Goal: Task Accomplishment & Management: Complete application form

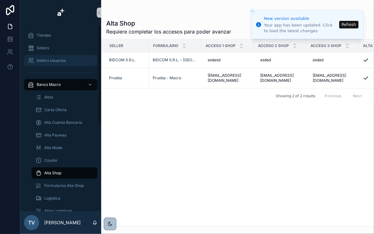
click at [57, 55] on link "Sellers Usuarios" at bounding box center [60, 60] width 73 height 11
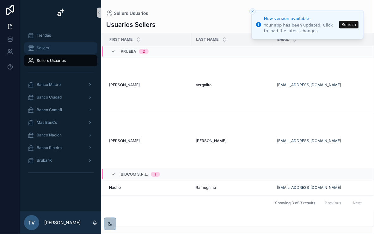
click at [56, 47] on div "Sellers" at bounding box center [61, 48] width 66 height 10
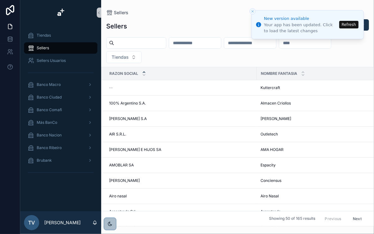
click at [345, 23] on button "Refresh" at bounding box center [348, 25] width 19 height 8
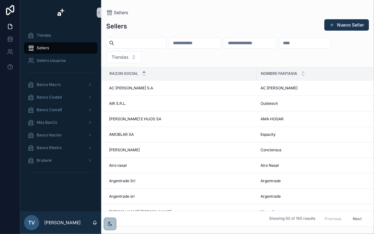
scroll to position [76, 0]
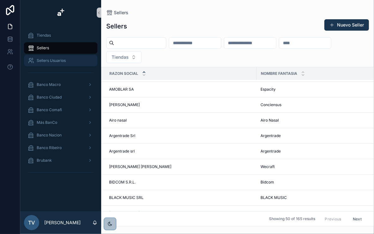
click at [59, 61] on span "Sellers Usuarios" at bounding box center [51, 60] width 29 height 5
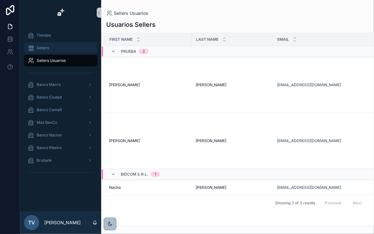
click at [42, 51] on div "Sellers" at bounding box center [61, 48] width 66 height 10
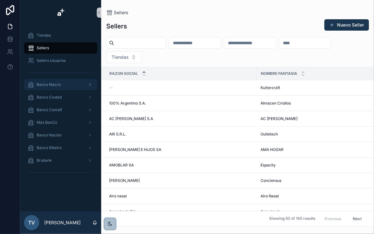
click at [61, 89] on div "Banco Macro" at bounding box center [61, 85] width 66 height 10
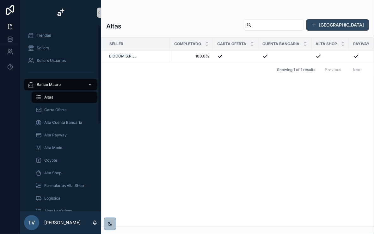
click at [343, 22] on button "[GEOGRAPHIC_DATA]" at bounding box center [338, 24] width 63 height 11
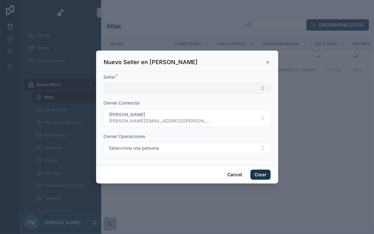
click at [171, 93] on button "Select Button" at bounding box center [187, 88] width 167 height 11
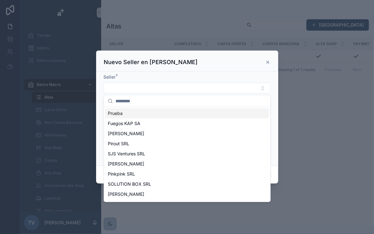
click at [138, 115] on div "Prueba" at bounding box center [187, 114] width 164 height 10
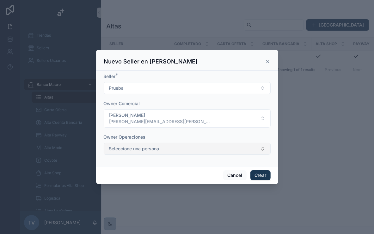
click at [169, 147] on button "Seleccione una persona" at bounding box center [187, 149] width 167 height 12
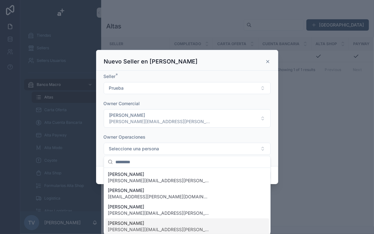
click at [143, 225] on span "Belén Recalde" at bounding box center [158, 224] width 101 height 6
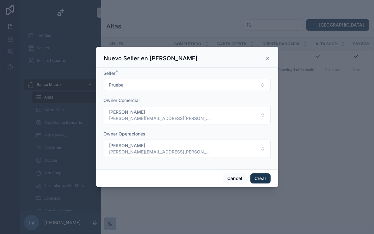
click at [182, 165] on div "Seller * Prueba Owner Comercial Tobías Vergalito tobias.vergalito@avenida.com O…" at bounding box center [187, 119] width 182 height 102
click at [264, 178] on button "Crear" at bounding box center [261, 179] width 20 height 10
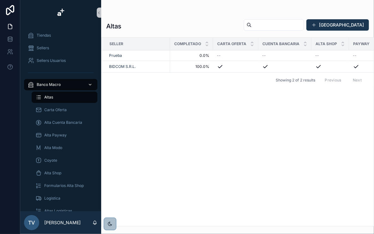
click at [89, 85] on icon "scrollable content" at bounding box center [90, 85] width 4 height 4
click at [57, 98] on div "Altas" at bounding box center [64, 97] width 58 height 10
click at [67, 111] on div "Carta Oferta" at bounding box center [64, 110] width 58 height 10
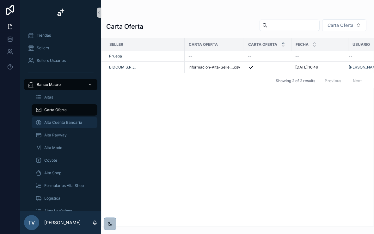
click at [68, 121] on span "Alta Cuenta Bancaria" at bounding box center [63, 122] width 38 height 5
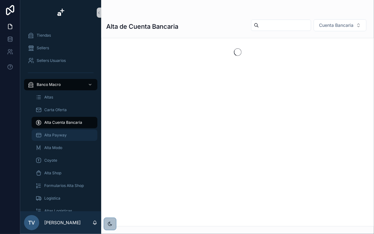
click at [67, 133] on div "Alta Payway" at bounding box center [64, 135] width 58 height 10
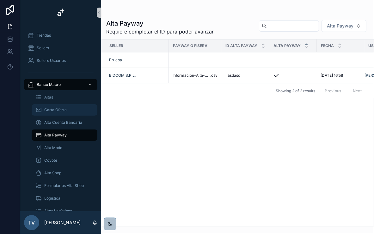
click at [59, 108] on span "Carta Oferta" at bounding box center [55, 110] width 22 height 5
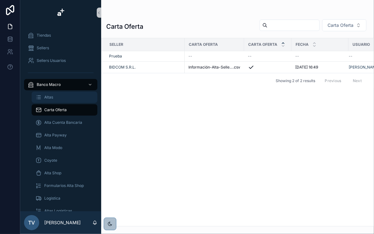
click at [60, 103] on link "Altas" at bounding box center [65, 97] width 66 height 11
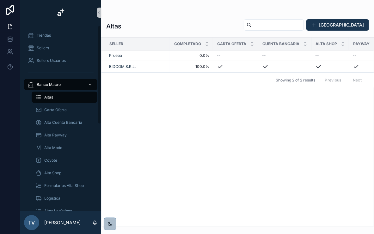
click at [63, 100] on div "Altas" at bounding box center [64, 97] width 58 height 10
click at [66, 96] on div "Altas" at bounding box center [64, 97] width 58 height 10
click at [66, 113] on div "Carta Oferta" at bounding box center [64, 110] width 58 height 10
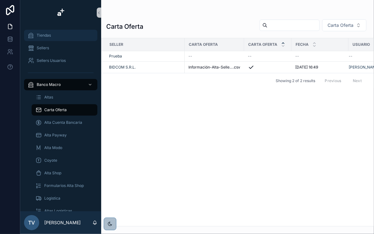
click at [55, 37] on div "Tiendas" at bounding box center [61, 35] width 66 height 10
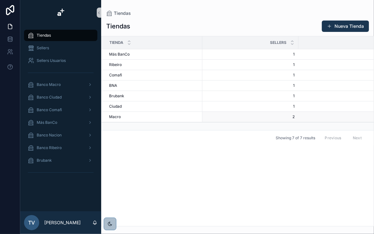
click at [127, 116] on div "[PERSON_NAME]" at bounding box center [154, 117] width 90 height 5
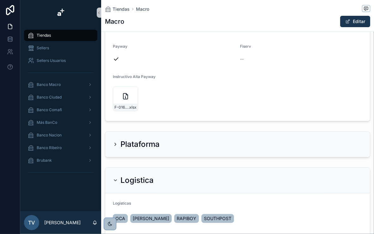
scroll to position [91, 0]
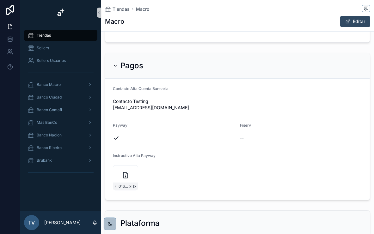
click at [340, 20] on button "Editar" at bounding box center [355, 21] width 30 height 11
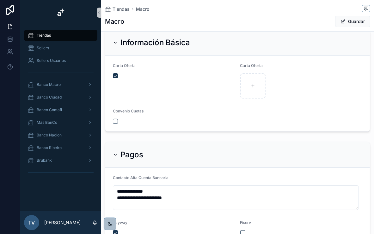
scroll to position [0, 0]
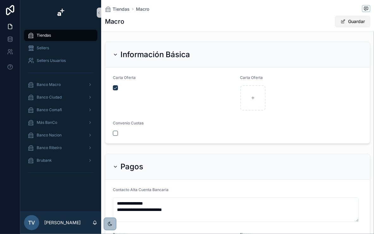
click at [341, 24] on span "scrollable content" at bounding box center [343, 21] width 5 height 5
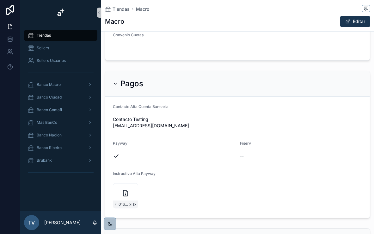
scroll to position [76, 0]
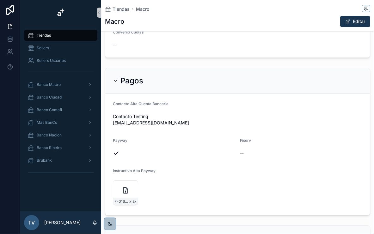
click at [60, 38] on div "Tiendas" at bounding box center [61, 35] width 66 height 10
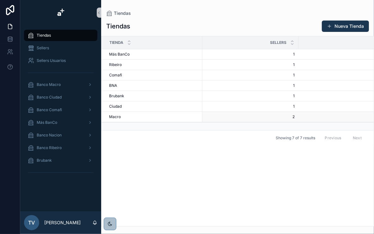
click at [121, 121] on td "Macro Macro" at bounding box center [152, 117] width 101 height 10
click at [122, 119] on div "Macro Macro" at bounding box center [154, 117] width 90 height 5
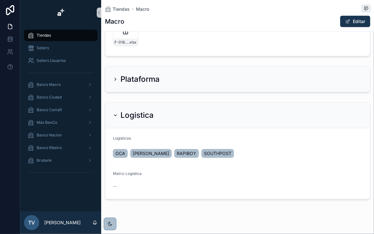
scroll to position [243, 0]
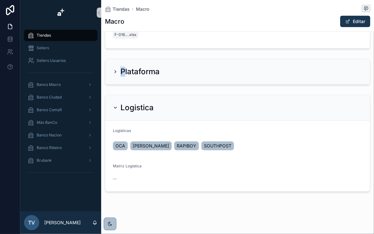
click at [122, 67] on h2 "Plataforma" at bounding box center [140, 72] width 39 height 10
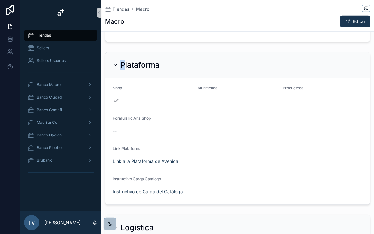
scroll to position [344, 0]
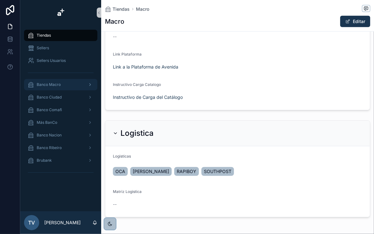
click at [58, 85] on span "Banco Macro" at bounding box center [49, 84] width 24 height 5
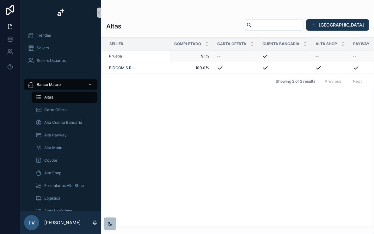
click at [227, 57] on div "--" at bounding box center [236, 56] width 38 height 5
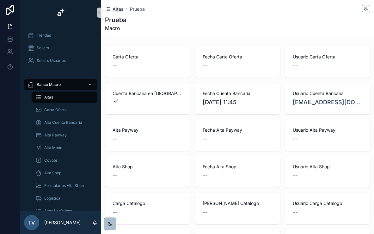
click at [116, 8] on span "Altas" at bounding box center [118, 9] width 11 height 6
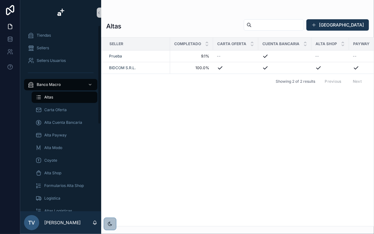
click at [68, 103] on div "Altas" at bounding box center [64, 97] width 73 height 13
click at [68, 110] on div "Carta Oferta" at bounding box center [64, 110] width 58 height 10
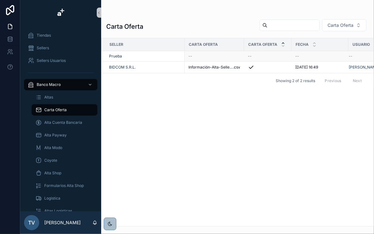
click at [209, 57] on div "--" at bounding box center [215, 56] width 52 height 5
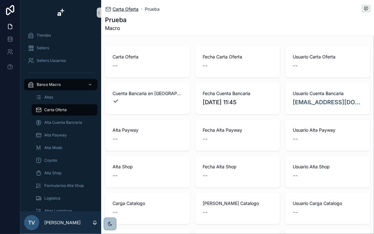
click at [120, 7] on span "Carta Oferta" at bounding box center [126, 9] width 26 height 6
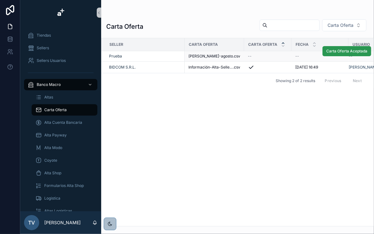
click at [337, 52] on span "Carta Oferta Aceptada" at bounding box center [347, 51] width 41 height 5
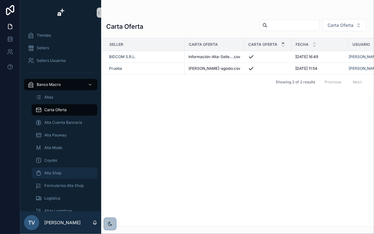
click at [65, 174] on div "Alta Shop" at bounding box center [64, 173] width 58 height 10
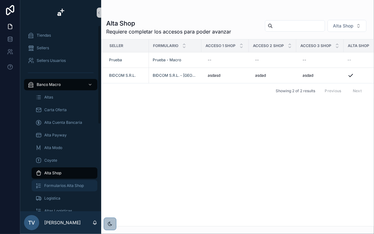
click at [64, 189] on div "Formularios Alta Shop" at bounding box center [64, 186] width 58 height 10
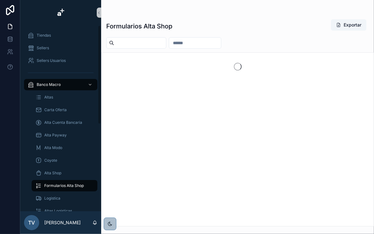
drag, startPoint x: 135, startPoint y: 81, endPoint x: 139, endPoint y: 78, distance: 4.6
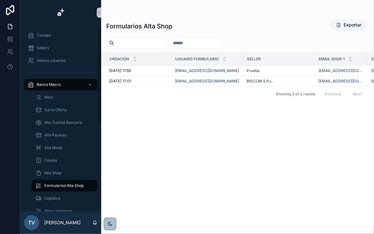
click at [162, 64] on div "Creación" at bounding box center [136, 59] width 69 height 12
click at [67, 178] on div "Alta Shop" at bounding box center [64, 173] width 58 height 10
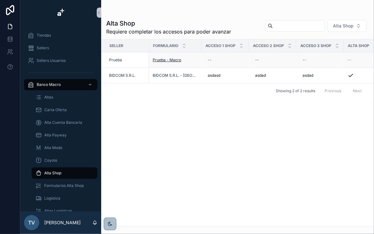
click at [170, 62] on span "Prueba - Macro" at bounding box center [167, 60] width 28 height 5
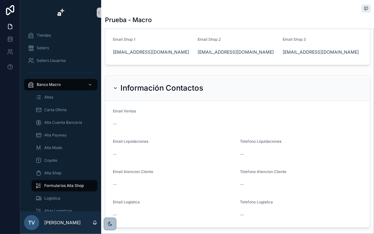
scroll to position [47, 0]
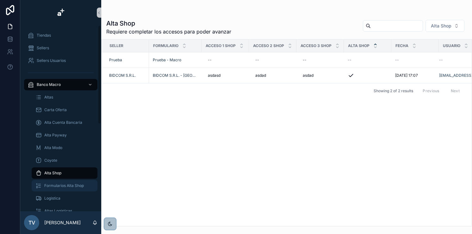
click at [66, 184] on span "Formularios Alta Shop" at bounding box center [64, 186] width 40 height 5
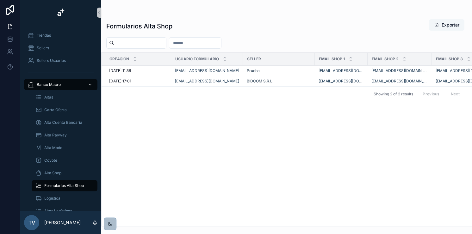
click at [374, 24] on button "Exportar" at bounding box center [446, 24] width 35 height 11
click at [66, 173] on div "Alta Shop" at bounding box center [64, 173] width 58 height 10
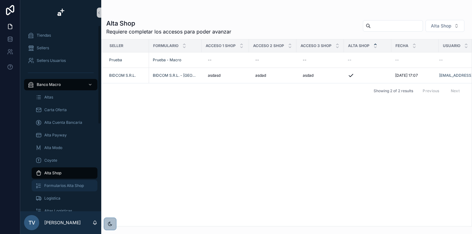
click at [70, 187] on span "Formularios Alta Shop" at bounding box center [64, 186] width 40 height 5
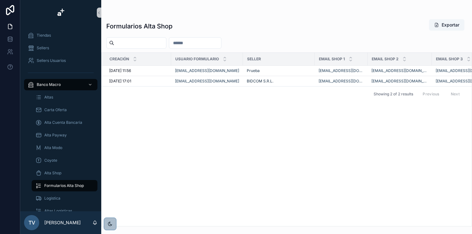
click at [221, 45] on input "scrollable content" at bounding box center [195, 43] width 52 height 9
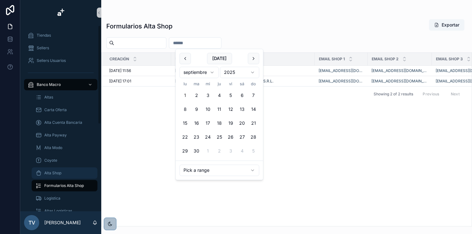
click at [74, 171] on div "Alta Shop" at bounding box center [64, 173] width 58 height 10
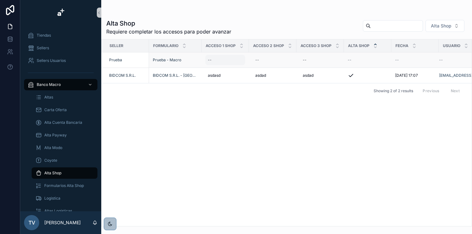
click at [217, 58] on div "--" at bounding box center [225, 60] width 40 height 10
click at [232, 79] on textarea "scrollable content" at bounding box center [236, 73] width 60 height 19
click at [229, 84] on div "scrollable content" at bounding box center [245, 73] width 91 height 31
click at [233, 75] on textarea "scrollable content" at bounding box center [236, 73] width 60 height 19
click at [235, 67] on textarea "scrollable content" at bounding box center [236, 73] width 60 height 19
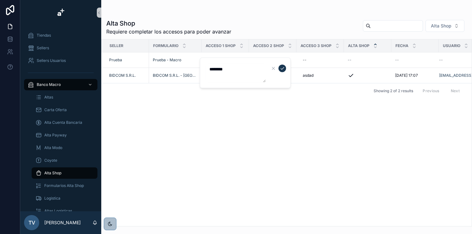
type textarea "********"
click at [270, 65] on button "scrollable content" at bounding box center [274, 69] width 8 height 8
click at [220, 60] on div "--" at bounding box center [225, 60] width 40 height 10
type textarea "********"
click at [270, 65] on button "scrollable content" at bounding box center [274, 69] width 8 height 8
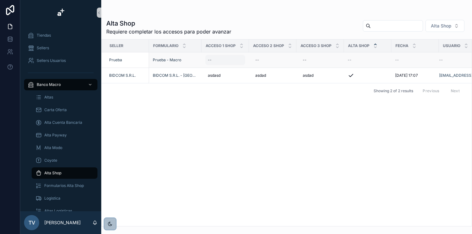
click at [223, 60] on div "--" at bounding box center [225, 60] width 40 height 10
type textarea "**********"
click at [282, 67] on icon "scrollable content" at bounding box center [282, 68] width 5 height 5
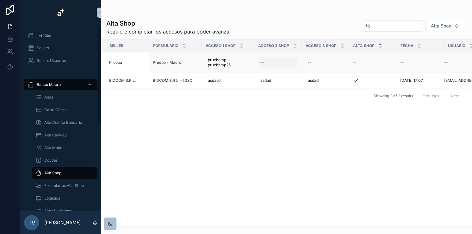
click at [262, 61] on div "--" at bounding box center [278, 63] width 40 height 10
click at [215, 59] on span "pruebamp pruebamp25" at bounding box center [228, 63] width 40 height 10
drag, startPoint x: 241, startPoint y: 76, endPoint x: 158, endPoint y: 75, distance: 83.5
click at [138, 65] on div "**********" at bounding box center [246, 117] width 452 height 234
drag, startPoint x: 240, startPoint y: 78, endPoint x: 208, endPoint y: 70, distance: 33.3
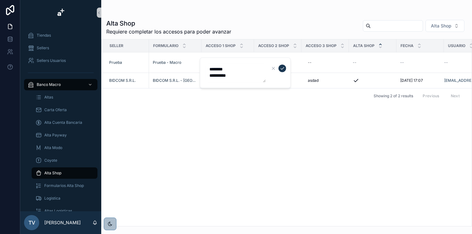
click at [208, 70] on textarea "**********" at bounding box center [236, 73] width 60 height 19
drag, startPoint x: 340, startPoint y: 151, endPoint x: 290, endPoint y: 62, distance: 102.2
click at [337, 142] on div "Seller Formulario Acceso 1 Shop Acceso 2 Shop Acceso 3 Shop Alta Shop Fecha Usu…" at bounding box center [287, 133] width 370 height 187
click at [265, 60] on div "--" at bounding box center [278, 63] width 40 height 10
type textarea "**********"
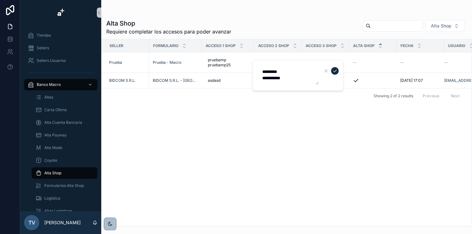
click at [336, 71] on icon "scrollable content" at bounding box center [335, 71] width 5 height 5
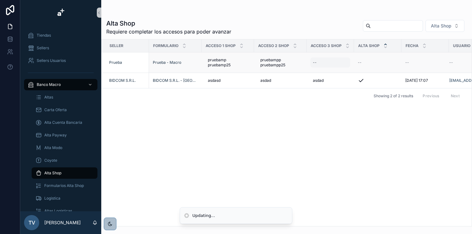
click at [321, 65] on div "--" at bounding box center [330, 63] width 40 height 10
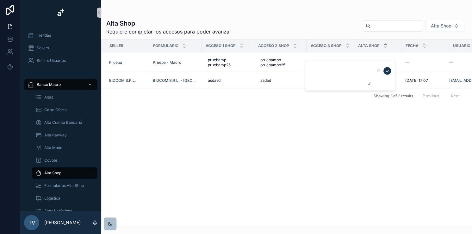
type textarea "**********"
click at [325, 61] on div "--" at bounding box center [330, 63] width 40 height 10
type textarea "**********"
click at [374, 71] on icon "scrollable content" at bounding box center [387, 71] width 5 height 5
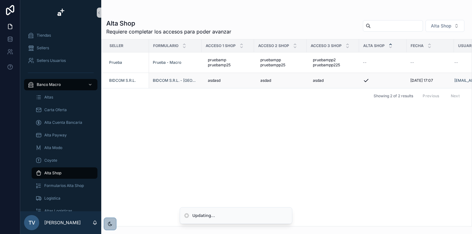
click at [337, 86] on td "asdad asdad" at bounding box center [333, 81] width 53 height 16
click at [325, 109] on div "Seller Formulario Acceso 1 Shop Acceso 2 Shop Acceso 3 Shop Alta Shop Fecha Usu…" at bounding box center [287, 133] width 370 height 187
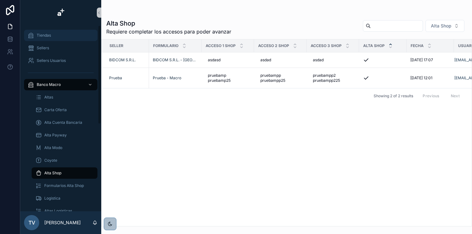
click at [57, 32] on div "Tiendas" at bounding box center [61, 35] width 66 height 10
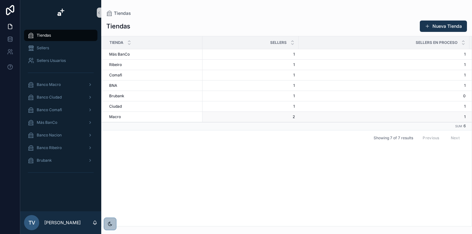
click at [129, 115] on div "Macro Macro" at bounding box center [154, 117] width 90 height 5
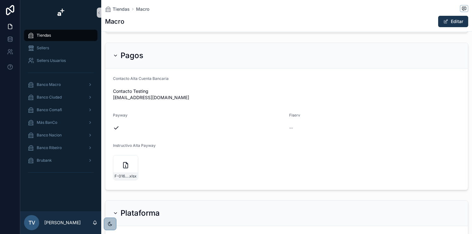
drag, startPoint x: 446, startPoint y: 20, endPoint x: 340, endPoint y: 69, distance: 116.5
click at [374, 22] on button "Editar" at bounding box center [453, 21] width 30 height 11
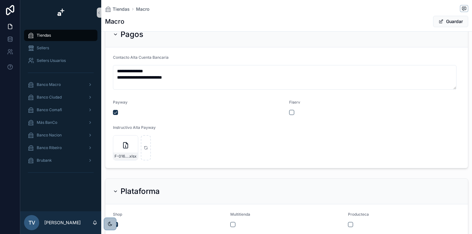
scroll to position [142, 0]
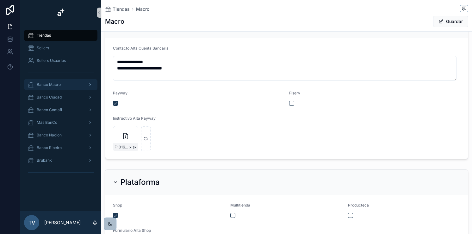
click at [59, 84] on span "Banco Macro" at bounding box center [49, 84] width 24 height 5
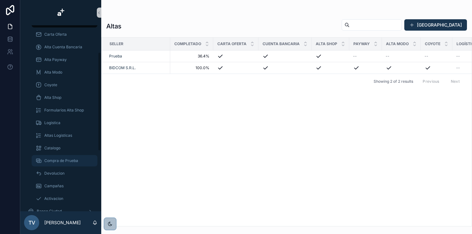
scroll to position [76, 0]
click at [63, 126] on div "Logistica" at bounding box center [64, 123] width 58 height 10
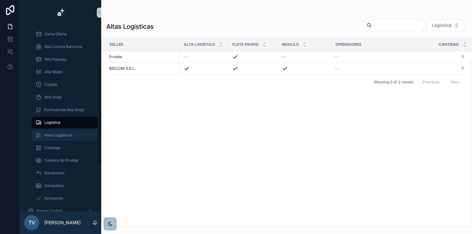
click at [59, 140] on link "Altas Logísticas" at bounding box center [65, 135] width 66 height 11
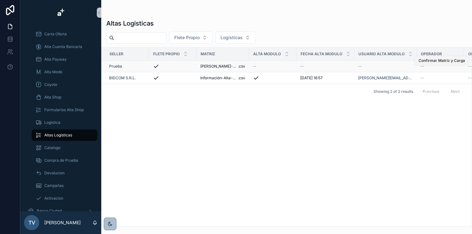
click at [374, 59] on span "Confirmar Matriz y Carga" at bounding box center [442, 60] width 47 height 5
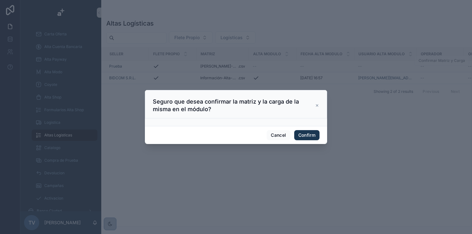
click at [209, 110] on h3 "Seguro que desea confirmar la matriz y la carga de la misma en el módulo?" at bounding box center [234, 105] width 162 height 15
click at [316, 105] on icon at bounding box center [317, 105] width 4 height 5
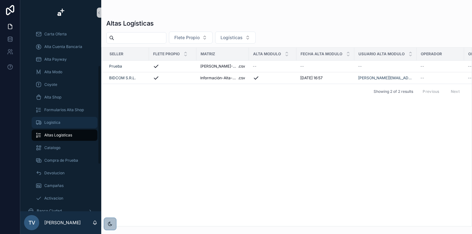
click at [65, 123] on div "Logistica" at bounding box center [64, 123] width 58 height 10
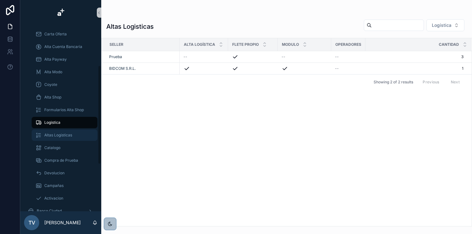
click at [58, 132] on div "Altas Logísticas" at bounding box center [64, 135] width 58 height 10
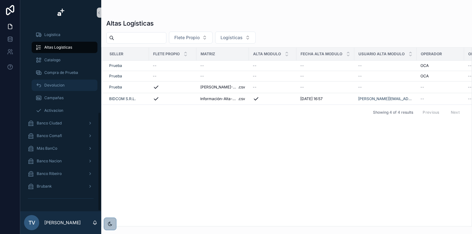
scroll to position [164, 0]
click at [64, 120] on div "Banco Ciudad" at bounding box center [61, 123] width 66 height 10
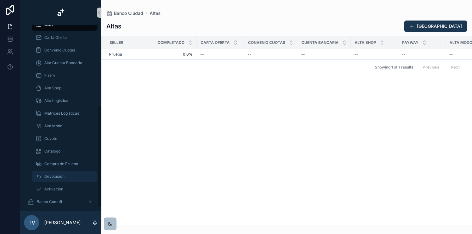
scroll to position [76, 0]
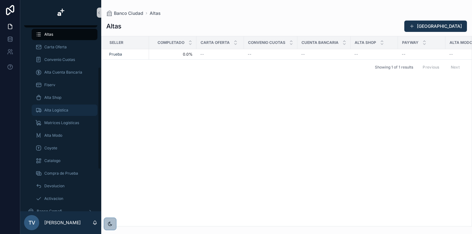
click at [70, 114] on div "Alta Logistica" at bounding box center [64, 110] width 58 height 10
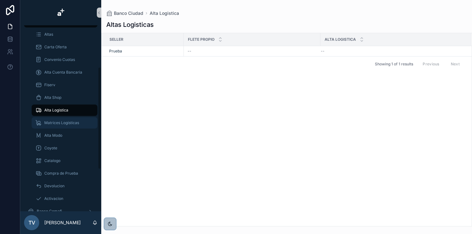
click at [78, 127] on div "Matrices Logísticas" at bounding box center [64, 123] width 58 height 10
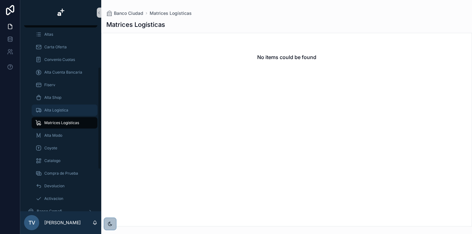
click at [46, 112] on span "Alta Logistica" at bounding box center [56, 110] width 24 height 5
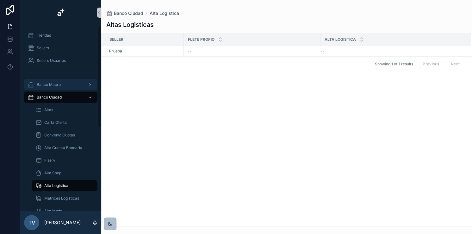
click at [64, 85] on div "Banco Macro" at bounding box center [61, 85] width 66 height 10
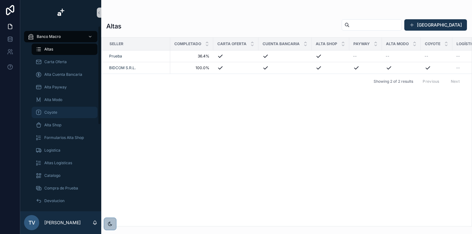
scroll to position [51, 0]
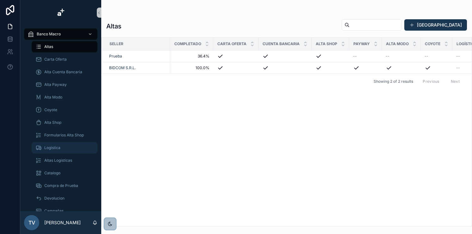
click at [62, 147] on div "Logistica" at bounding box center [64, 148] width 58 height 10
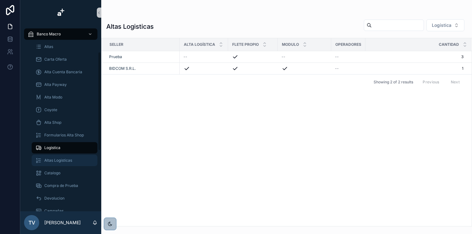
click at [56, 161] on span "Altas Logísticas" at bounding box center [58, 160] width 28 height 5
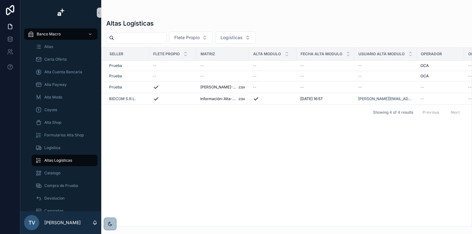
drag, startPoint x: 90, startPoint y: 34, endPoint x: 100, endPoint y: 45, distance: 15.0
click at [90, 34] on icon "scrollable content" at bounding box center [90, 34] width 4 height 4
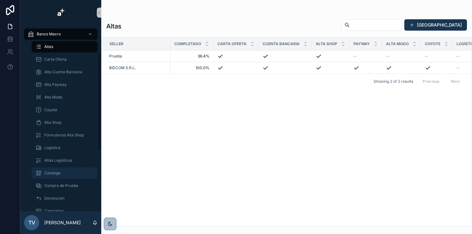
click at [67, 172] on div "Catalogo" at bounding box center [64, 173] width 58 height 10
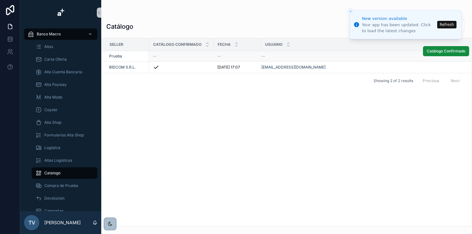
click at [374, 25] on button "Refresh" at bounding box center [446, 25] width 19 height 8
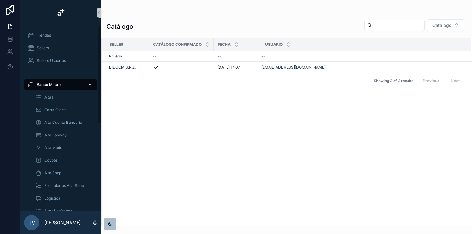
click at [94, 85] on link "Banco Macro" at bounding box center [60, 84] width 73 height 11
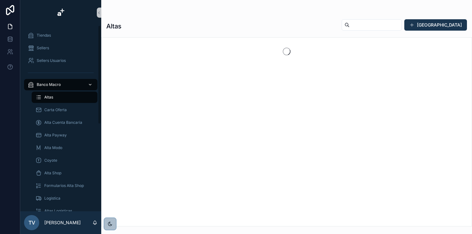
click at [93, 84] on div "scrollable content" at bounding box center [89, 85] width 8 height 10
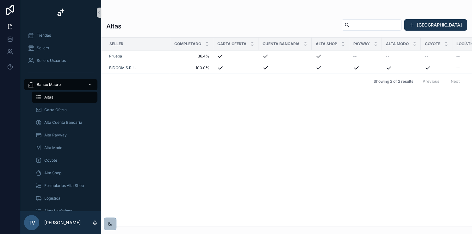
click at [161, 111] on div "Seller Completado Carta Oferta Cuenta Bancaria Alta Shop Payway Alta Modo Coyot…" at bounding box center [287, 132] width 370 height 189
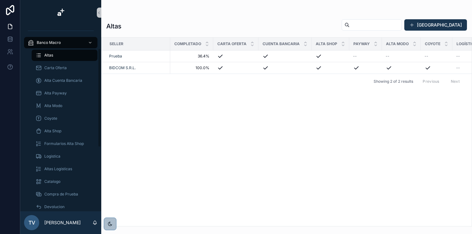
scroll to position [48, 0]
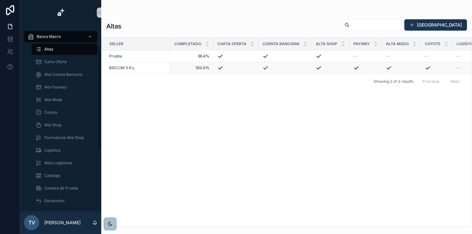
drag, startPoint x: 100, startPoint y: 44, endPoint x: 102, endPoint y: 70, distance: 25.7
click at [102, 70] on div "Tiendas Sellers Sellers Usuarios Banco Macro Altas Carta Oferta Alta Cuenta Ban…" at bounding box center [246, 117] width 452 height 234
click at [90, 36] on icon "scrollable content" at bounding box center [90, 36] width 4 height 4
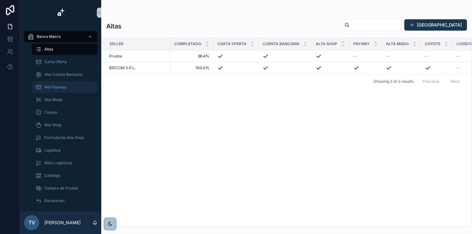
click at [51, 91] on div "Alta Payway" at bounding box center [64, 87] width 58 height 10
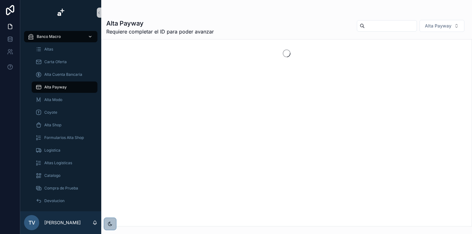
click at [88, 36] on icon "scrollable content" at bounding box center [90, 36] width 4 height 4
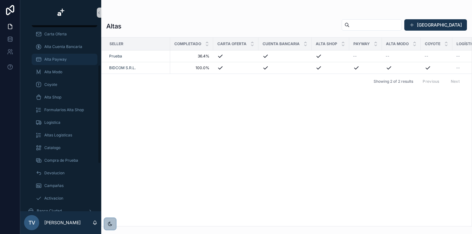
scroll to position [51, 0]
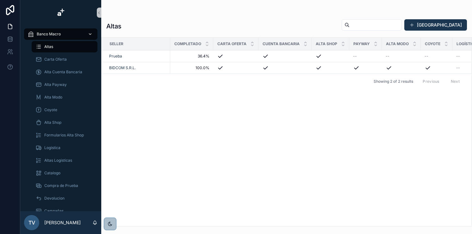
click at [90, 34] on icon "scrollable content" at bounding box center [90, 34] width 4 height 4
click at [68, 36] on div "Banco Macro" at bounding box center [61, 34] width 66 height 10
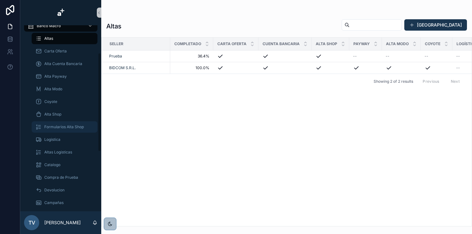
scroll to position [164, 0]
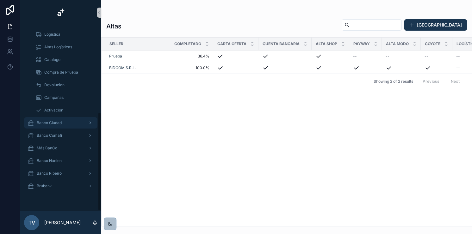
click at [66, 124] on div "Banco Ciudad" at bounding box center [61, 123] width 66 height 10
